Goal: Information Seeking & Learning: Find specific fact

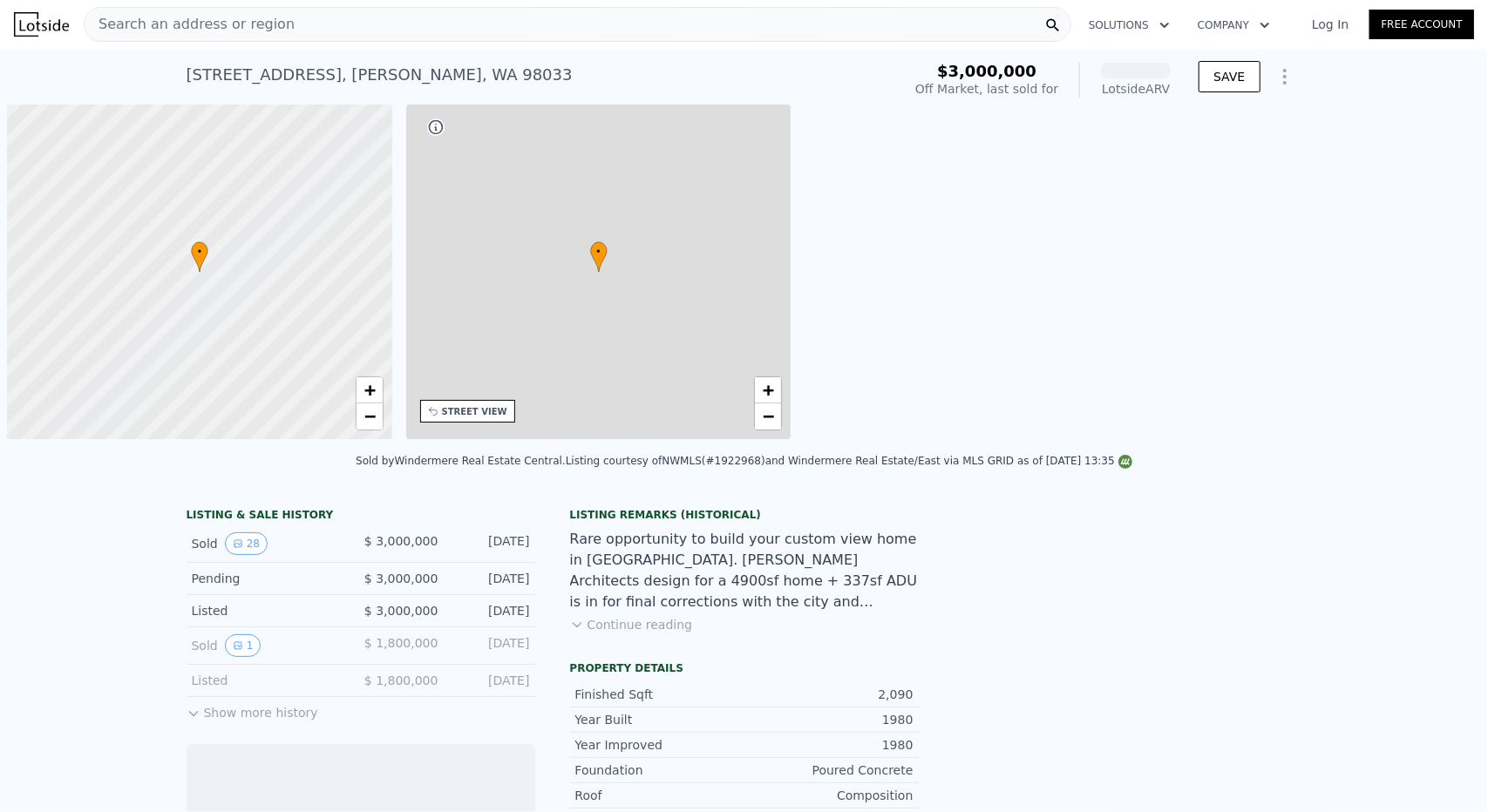
scroll to position [0, 7]
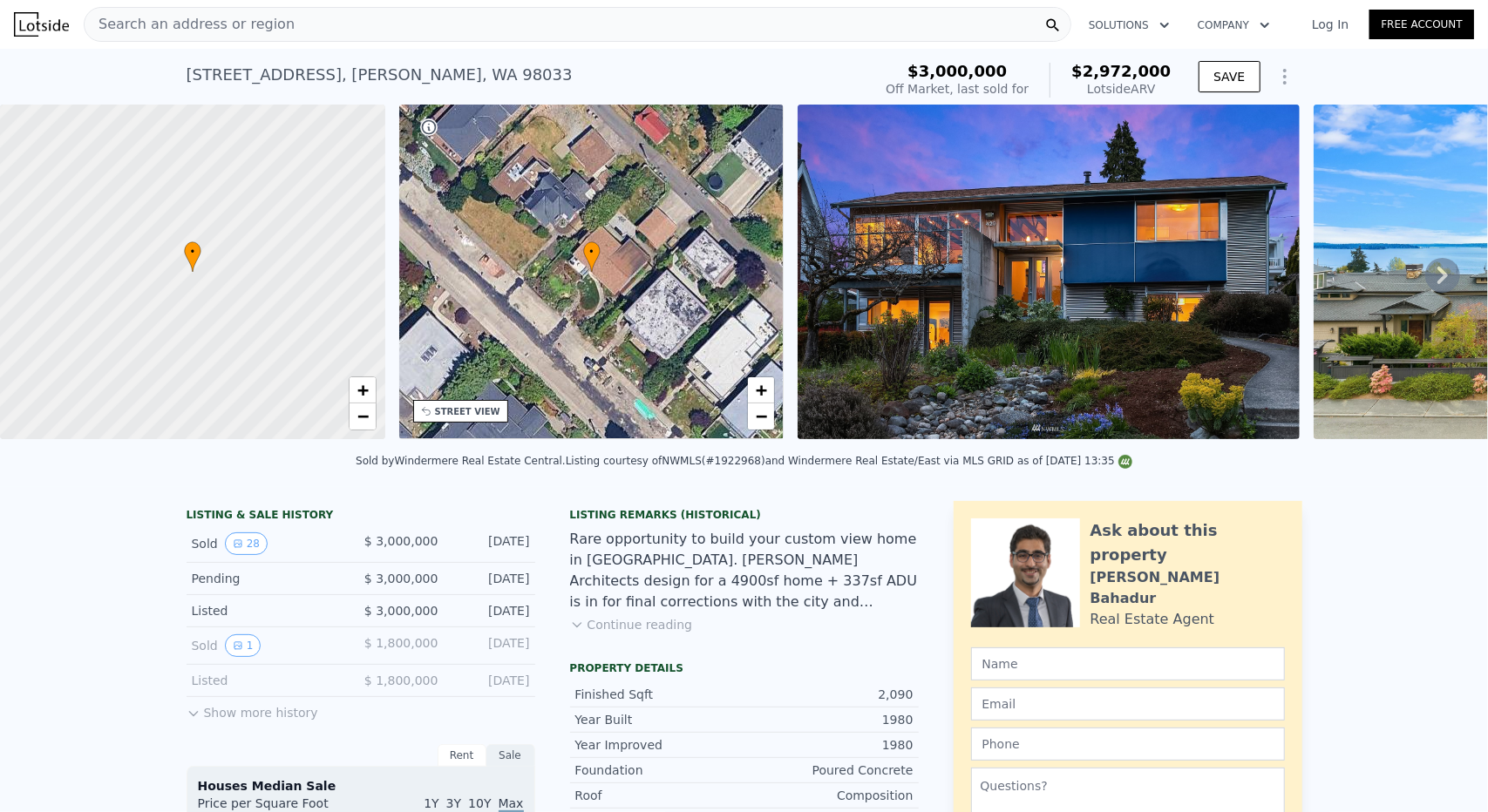
click at [338, 27] on div "Search an address or region" at bounding box center [577, 23] width 987 height 34
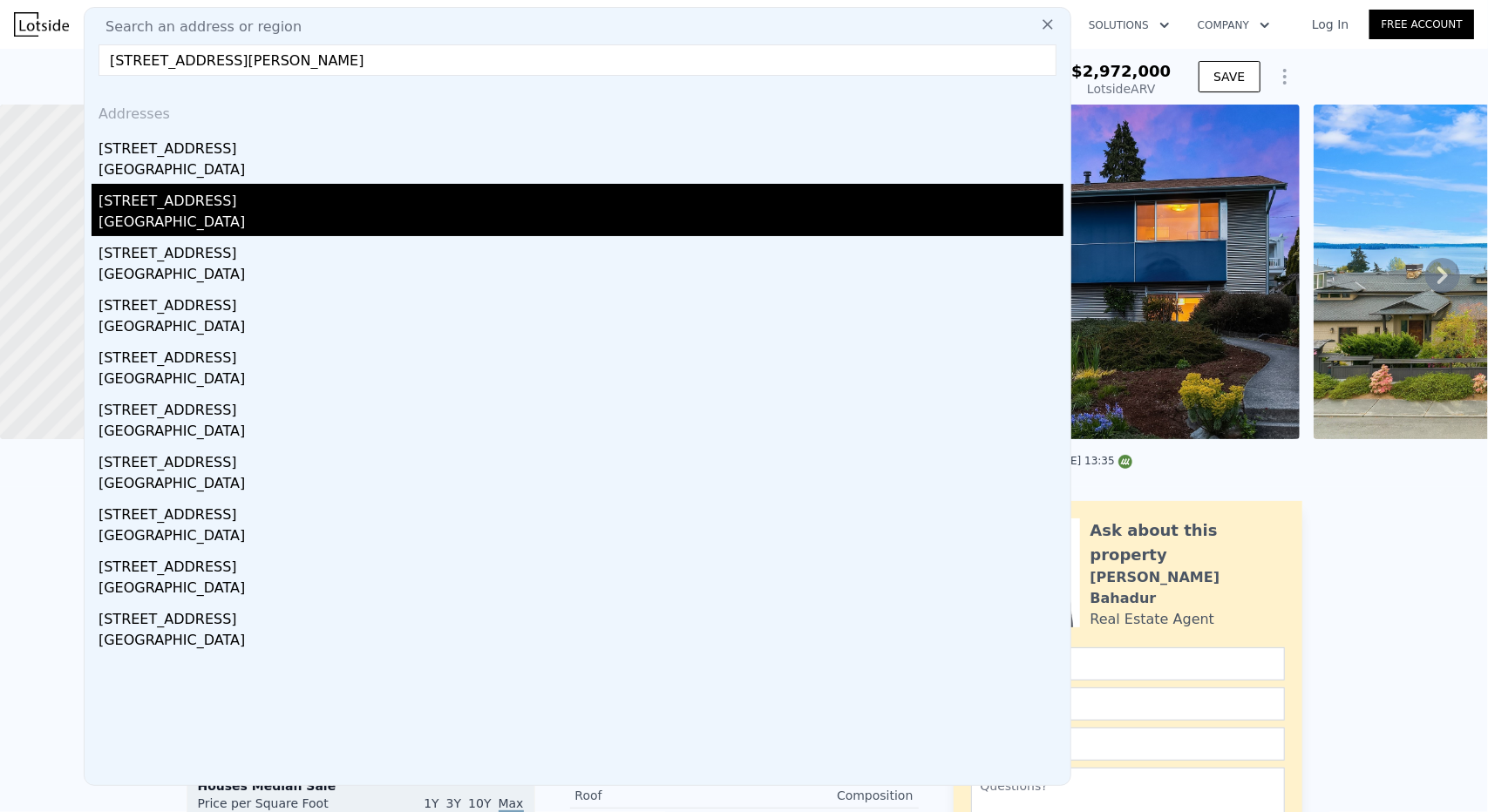
type input "[STREET_ADDRESS][PERSON_NAME]"
click at [274, 226] on div "[GEOGRAPHIC_DATA]" at bounding box center [581, 224] width 965 height 24
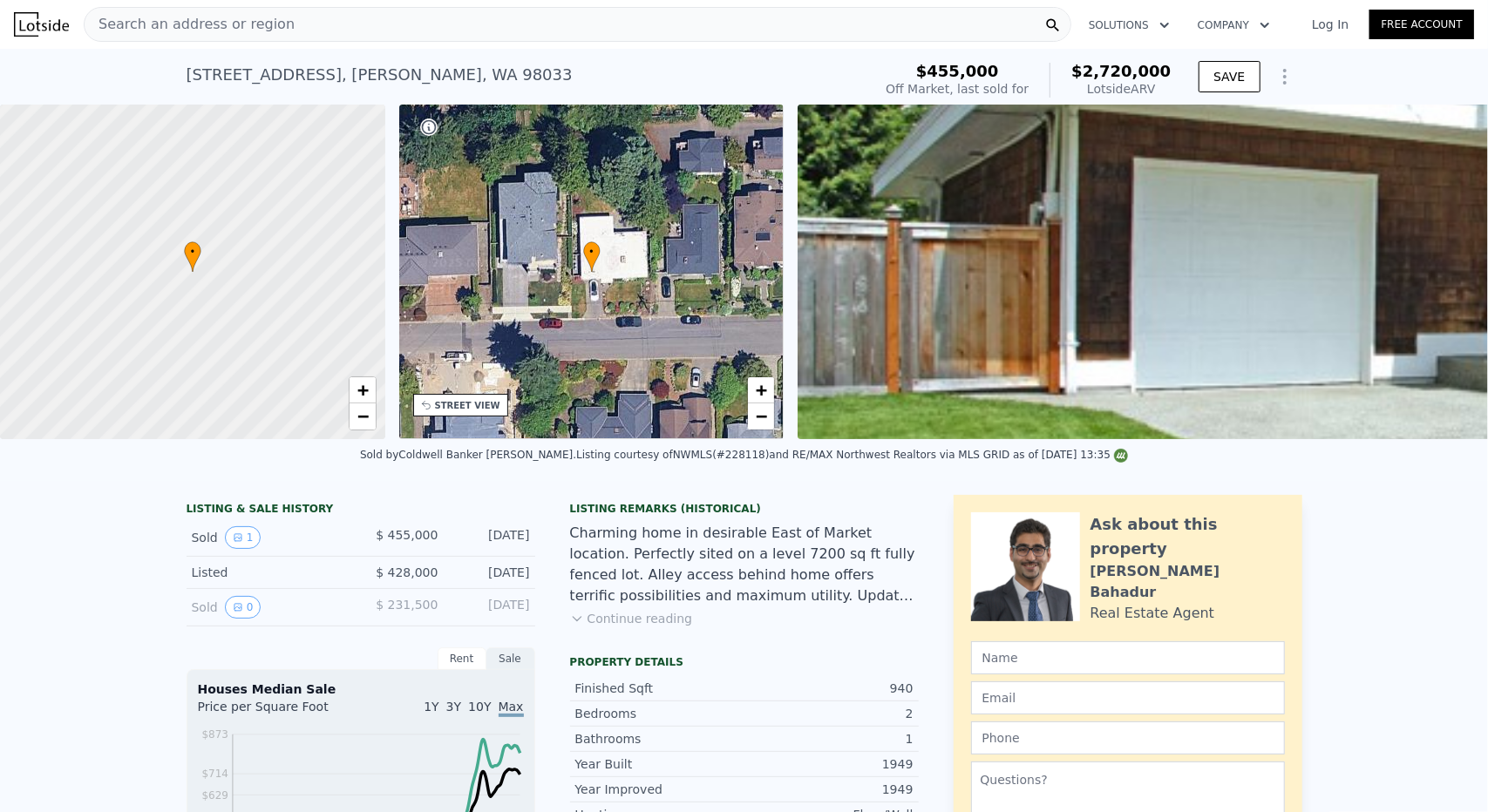
click at [657, 627] on button "Continue reading" at bounding box center [631, 619] width 123 height 18
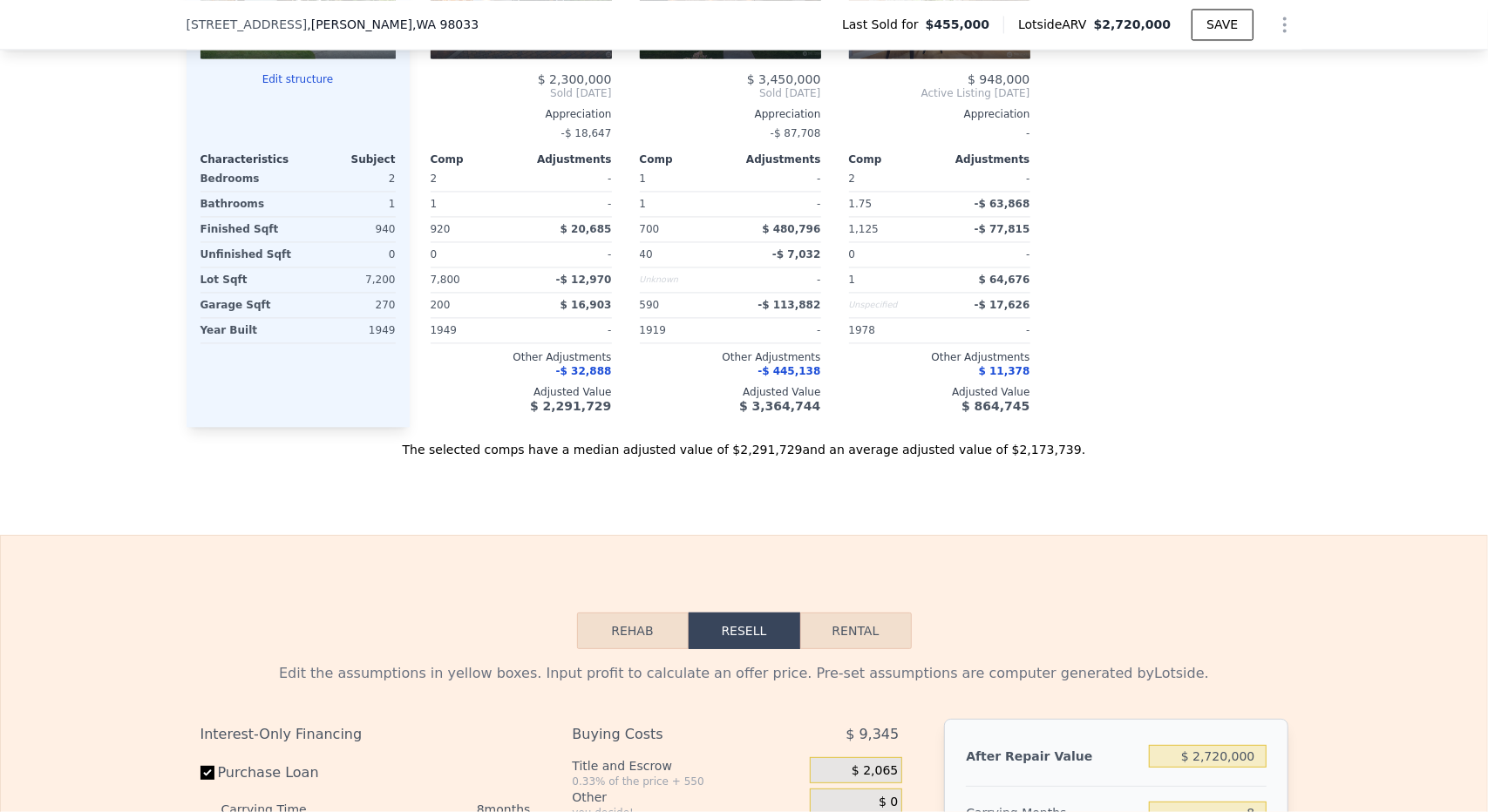
scroll to position [1997, 0]
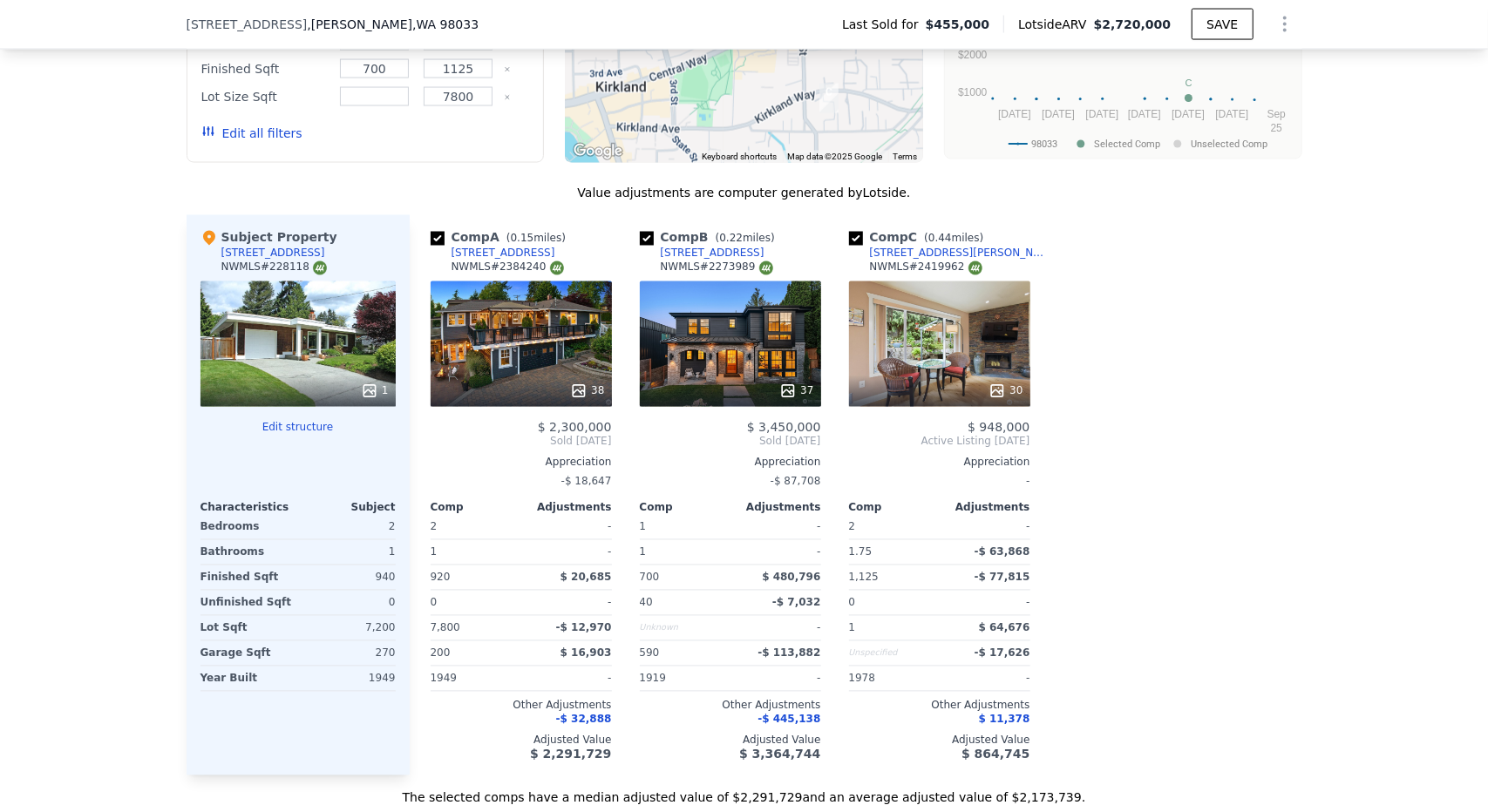
click at [791, 295] on div "37" at bounding box center [730, 343] width 181 height 126
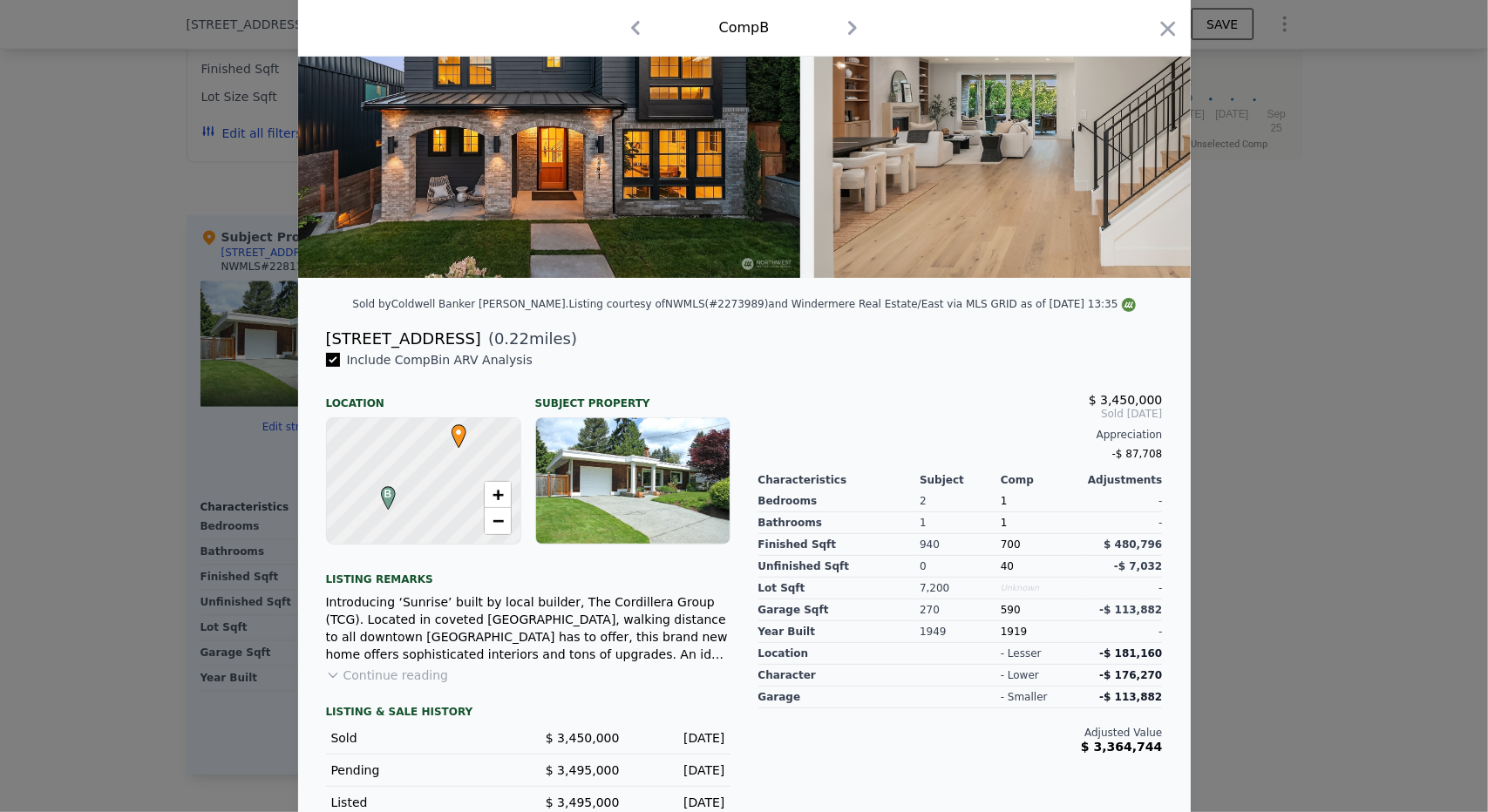
scroll to position [174, 0]
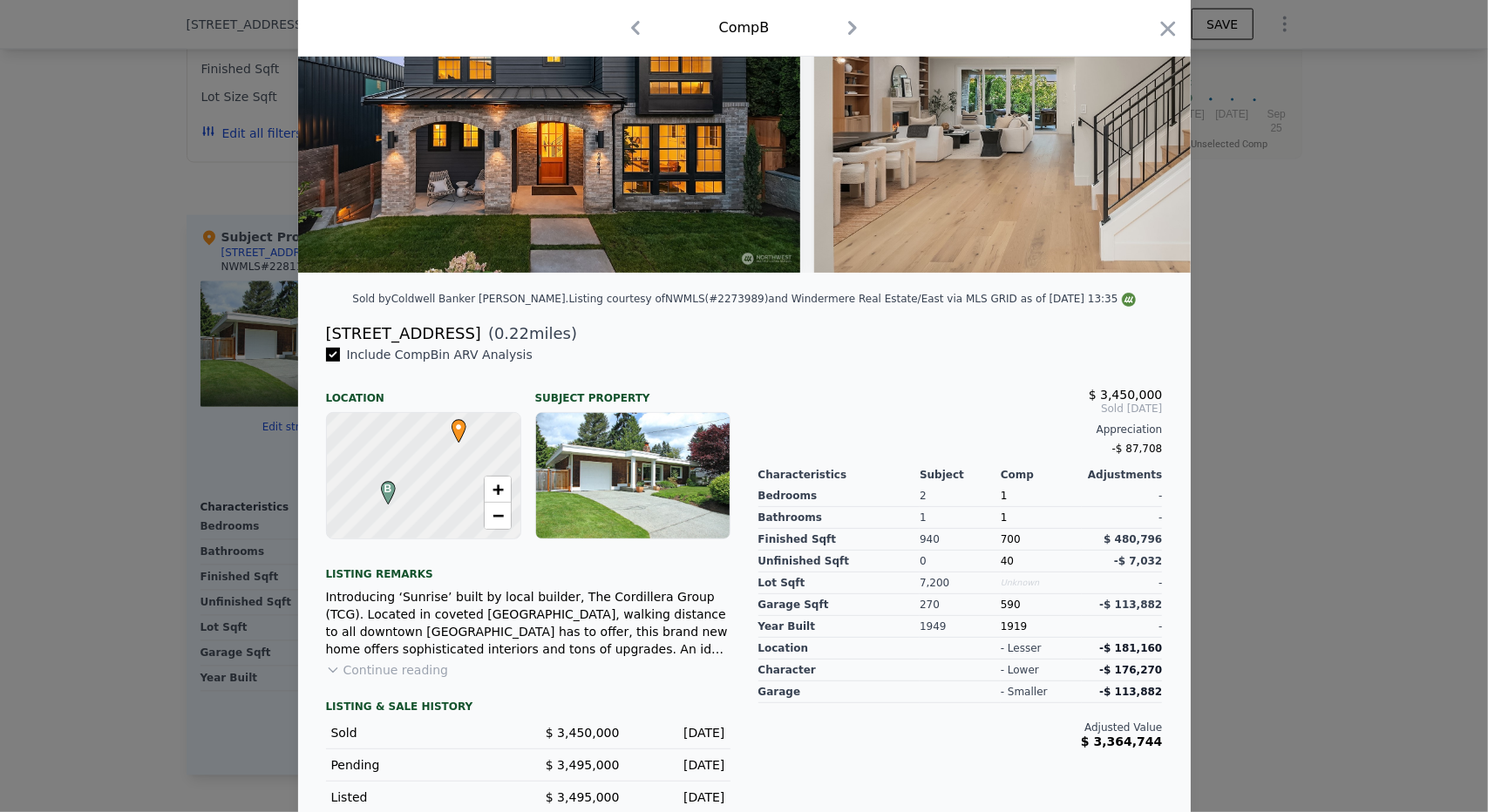
click at [403, 679] on button "Continue reading" at bounding box center [387, 670] width 123 height 18
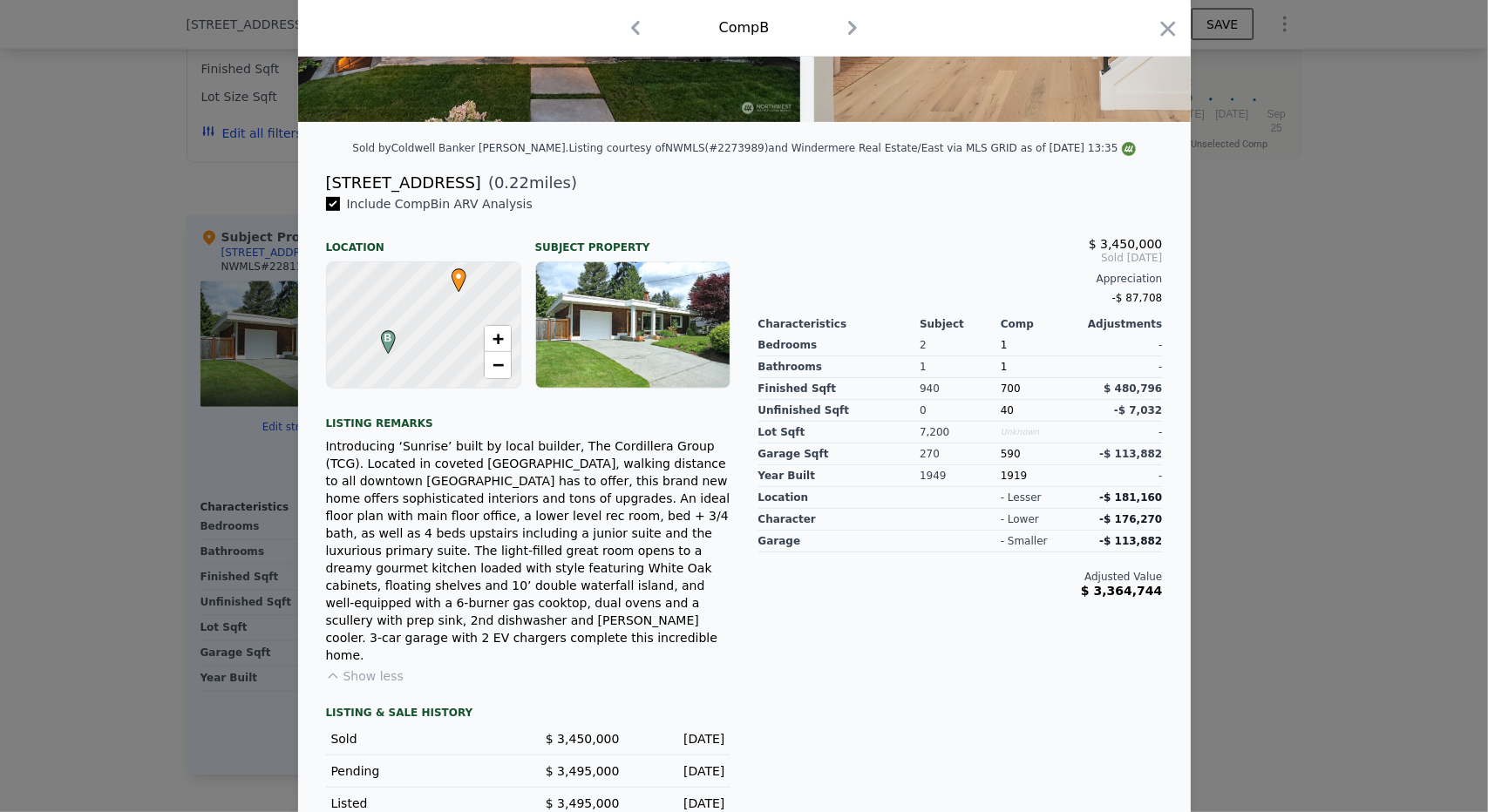
scroll to position [333, 0]
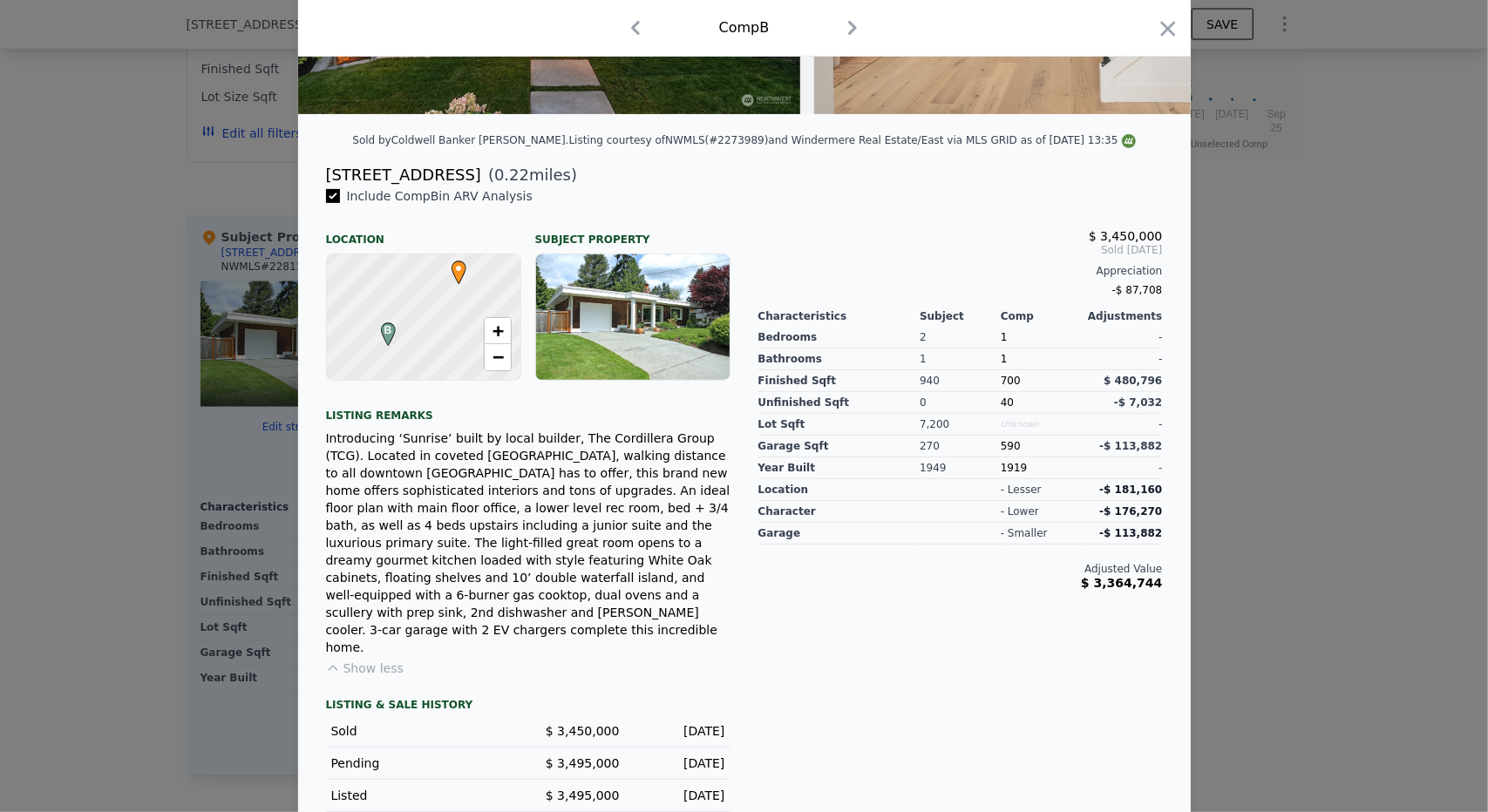
click at [595, 468] on div "Introducing ‘Sunrise’ built by local builder, The Cordillera Group (TCG). Locat…" at bounding box center [528, 542] width 405 height 226
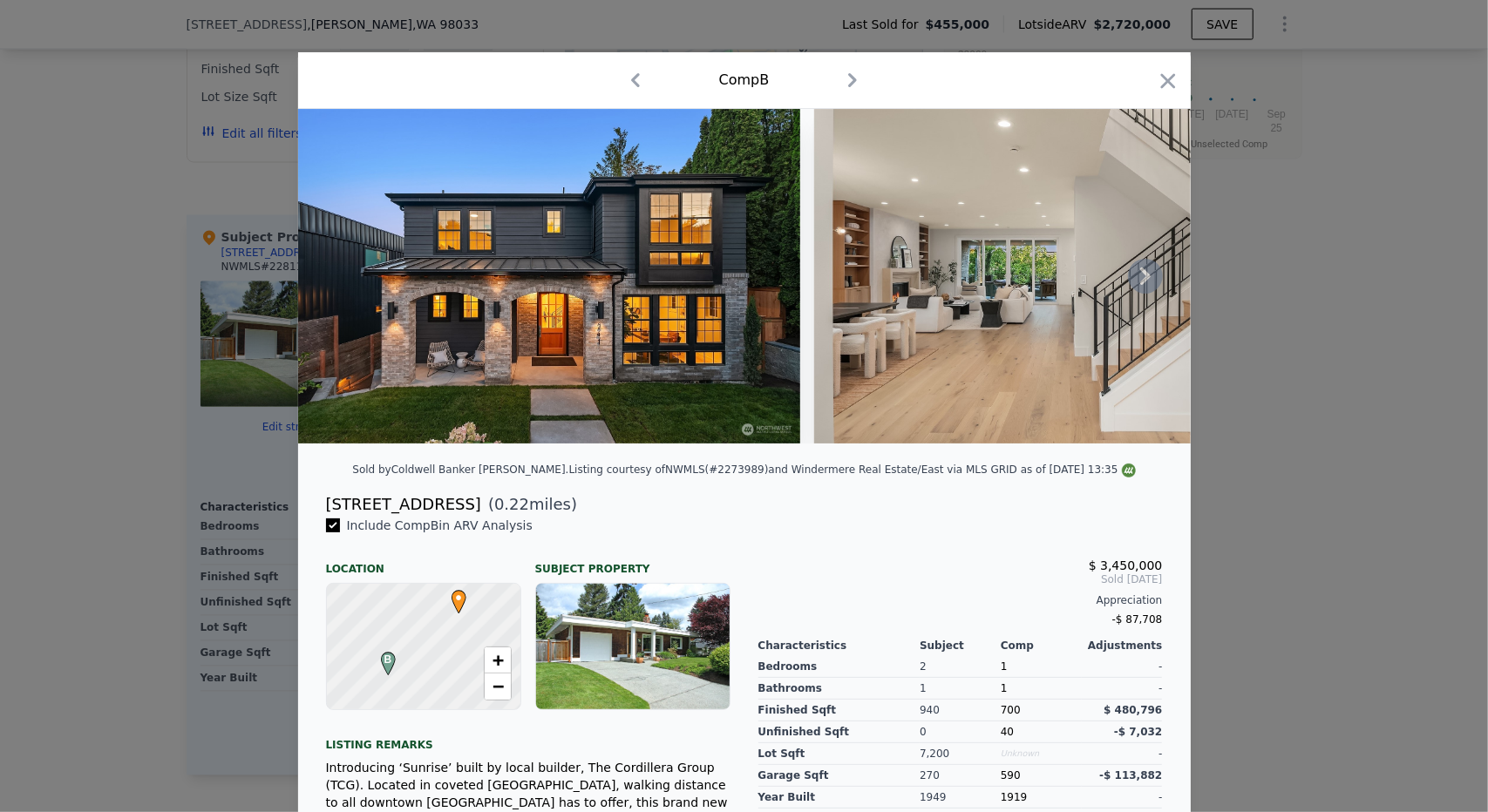
scroll to position [0, 0]
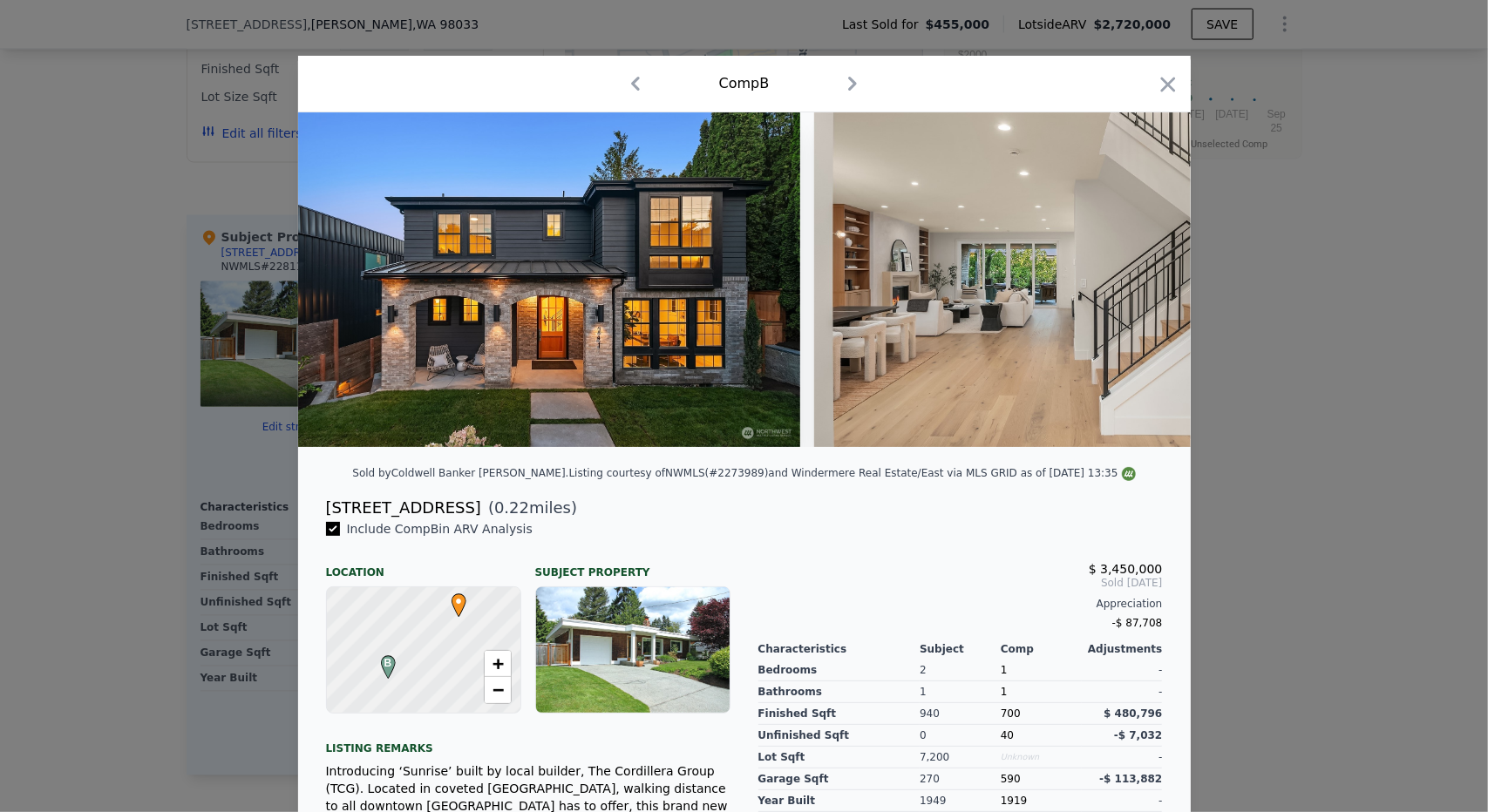
click at [717, 479] on div "Listing courtesy of NWMLS (#2273989) and Windermere Real Estate/East via MLS GR…" at bounding box center [852, 473] width 567 height 12
click at [707, 479] on div "Listing courtesy of NWMLS (#2273989) and Windermere Real Estate/East via MLS GR…" at bounding box center [852, 473] width 567 height 12
copy div "2273989"
click at [1156, 78] on icon "button" at bounding box center [1168, 85] width 24 height 24
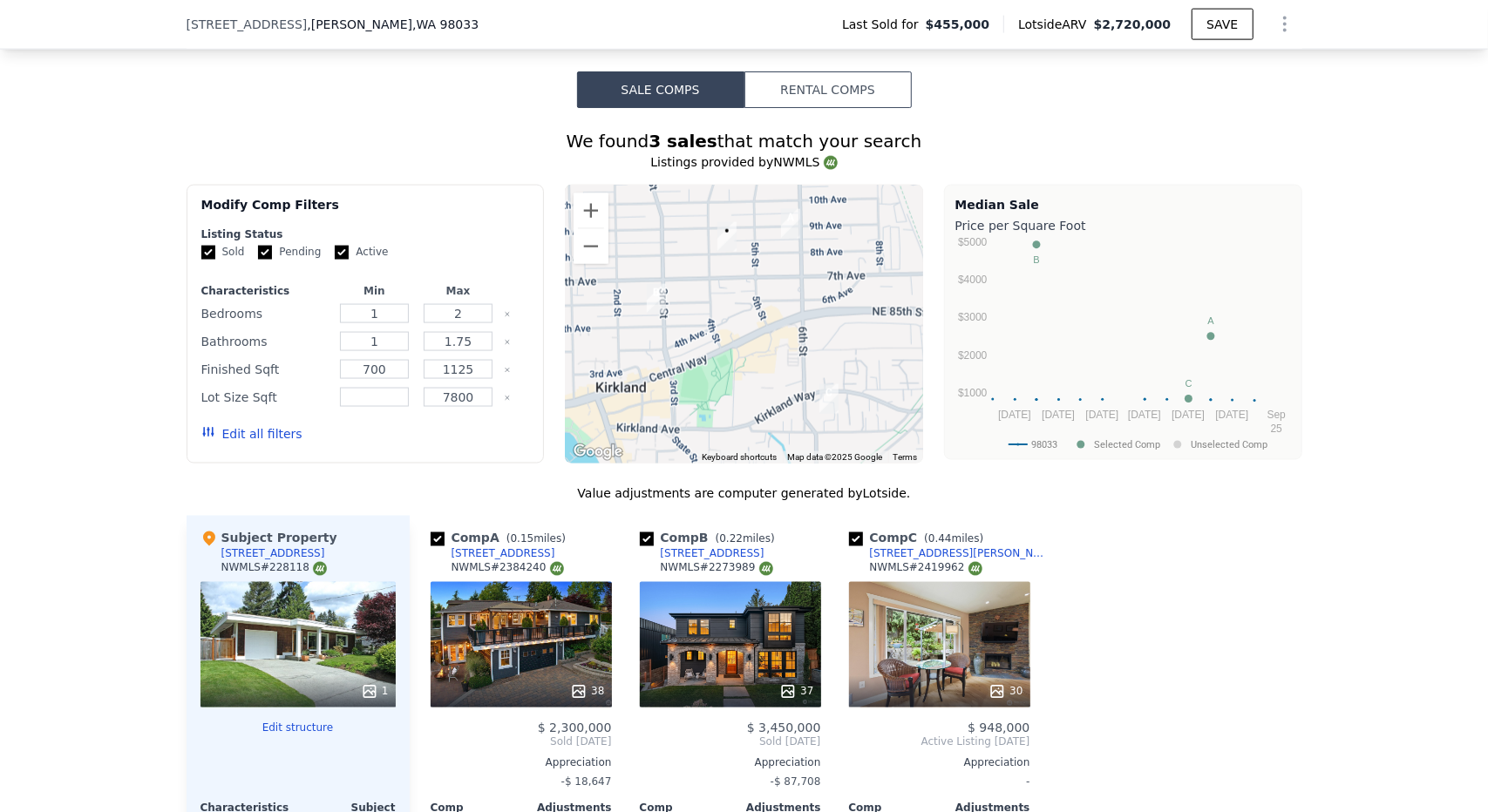
scroll to position [1648, 0]
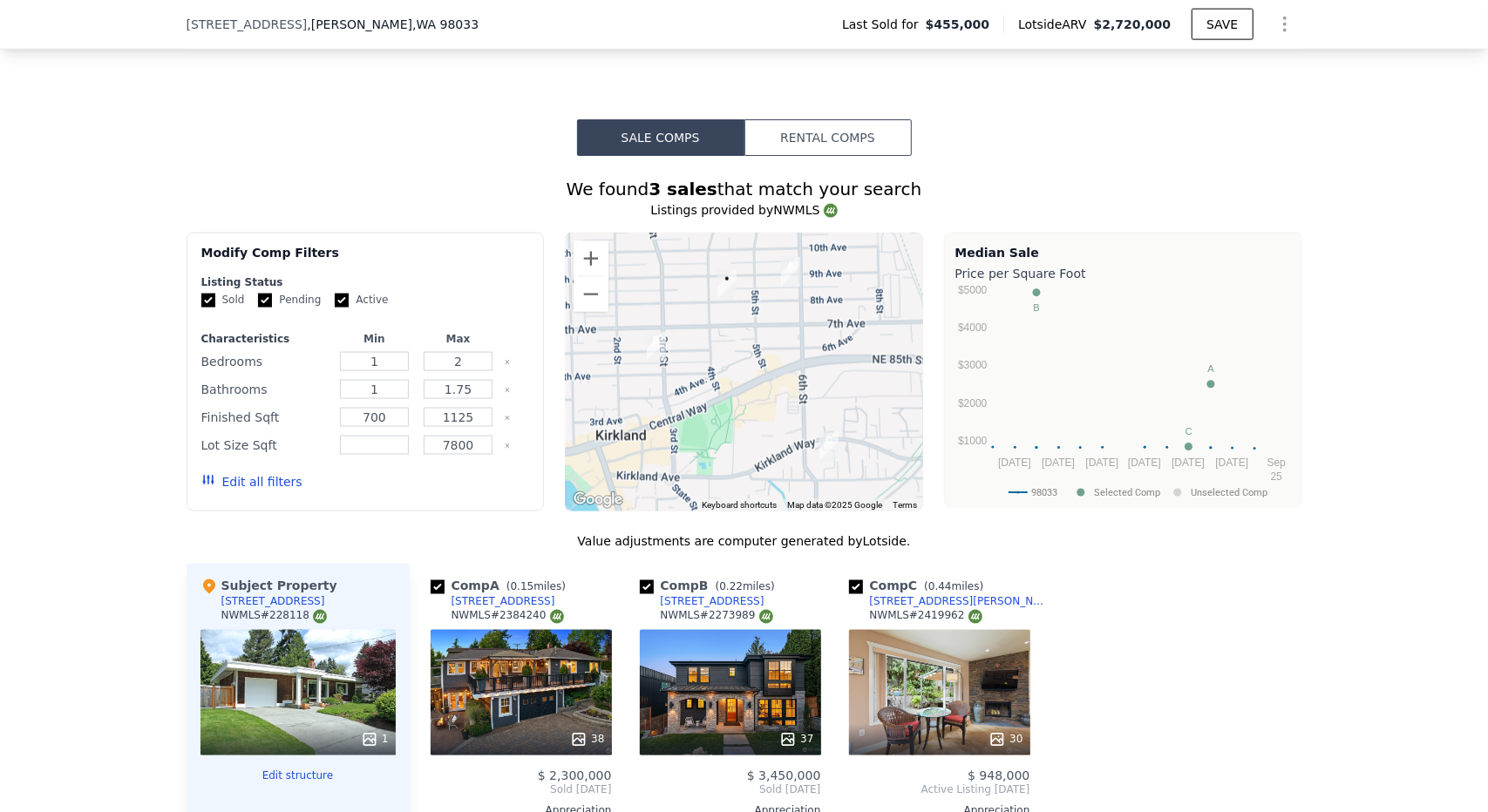
click at [828, 425] on img "612 Kirkland Avenue Unit A4" at bounding box center [829, 446] width 34 height 44
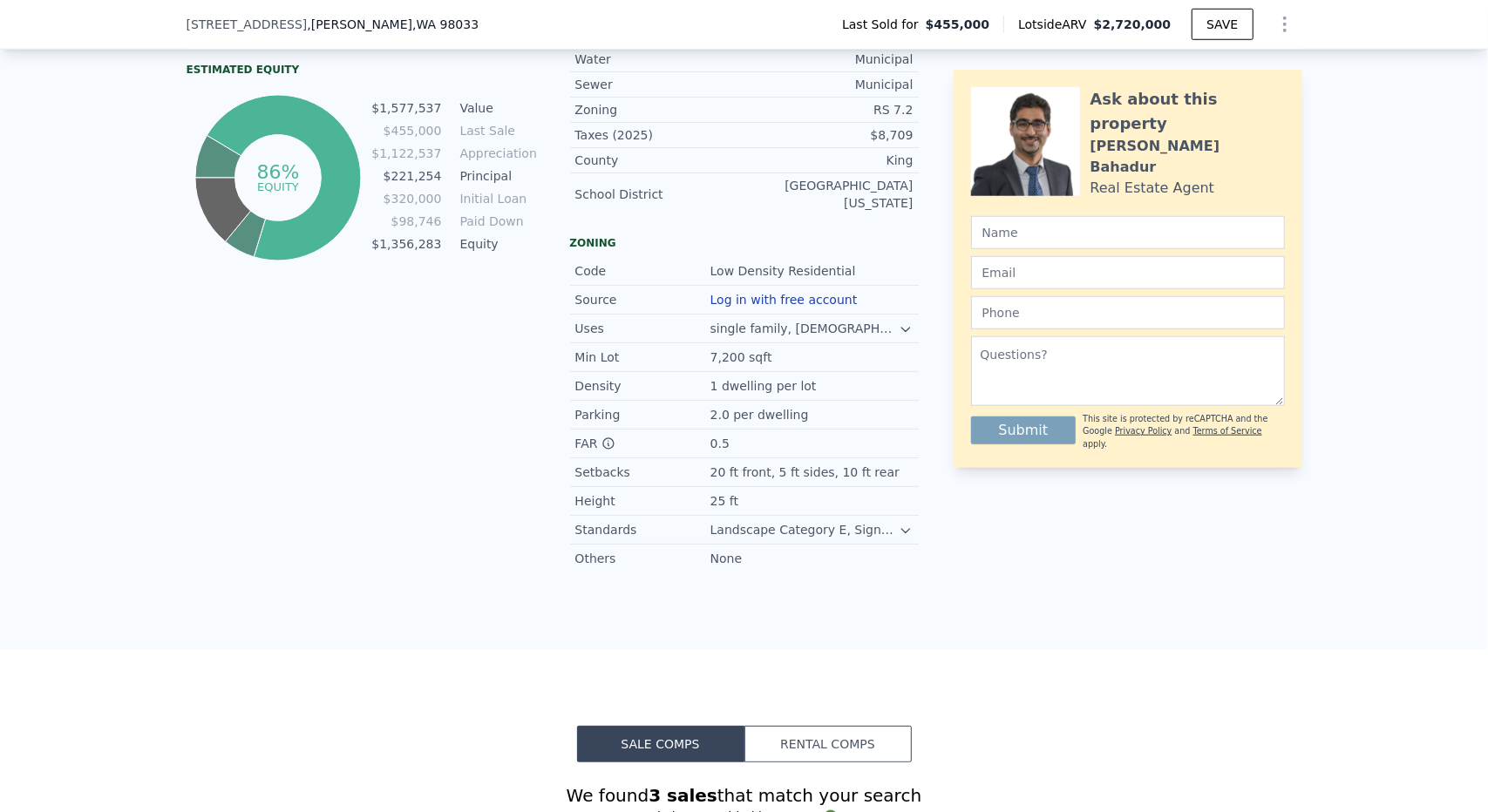
scroll to position [1038, 0]
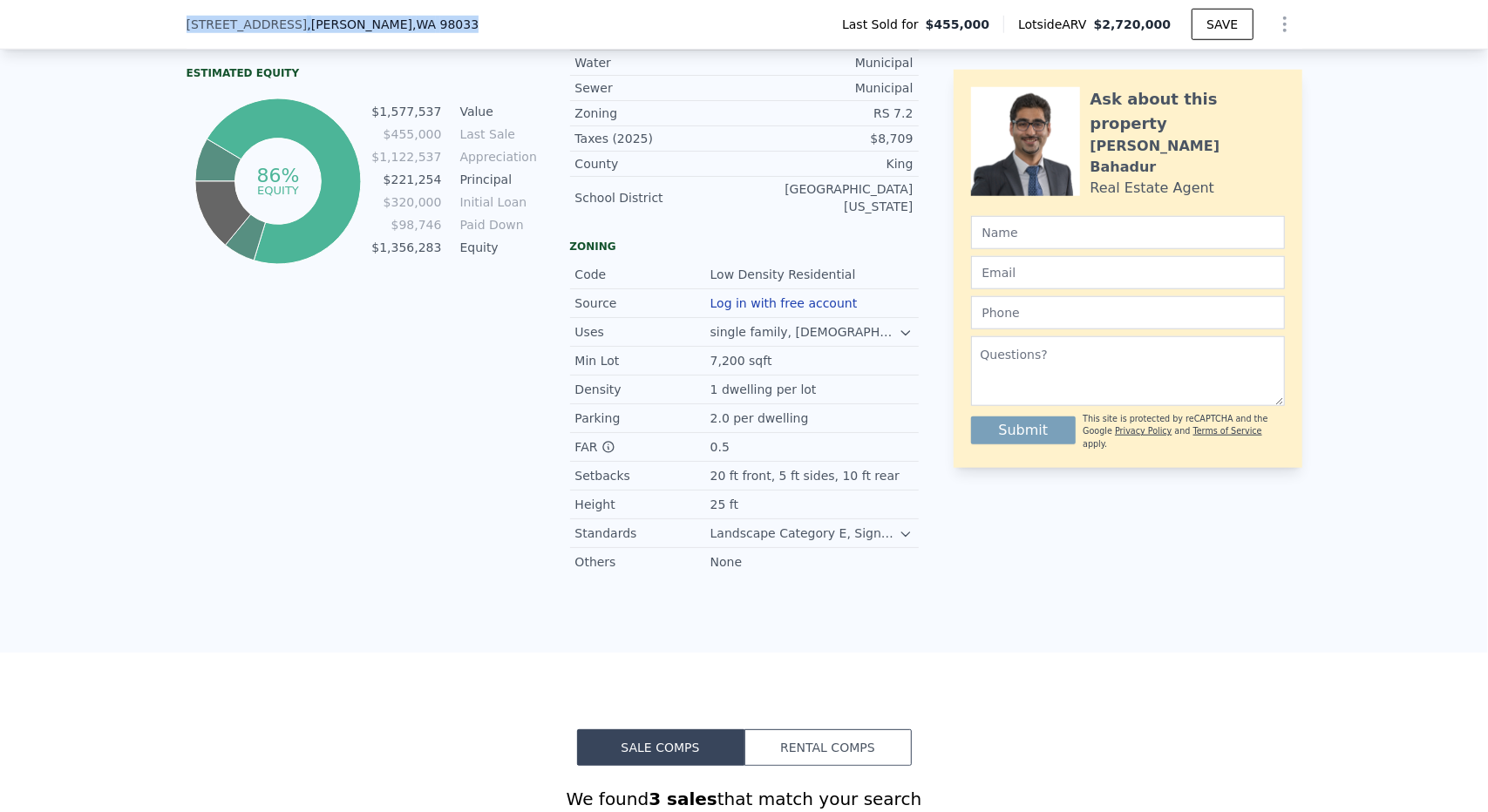
drag, startPoint x: 407, startPoint y: 21, endPoint x: 174, endPoint y: 23, distance: 233.0
click at [174, 23] on div "[STREET_ADDRESS] Last Sold for $455,000 Lotside ARV $2,720,000 SAVE" at bounding box center [744, 24] width 1488 height 49
copy div "[STREET_ADDRESS]"
